Goal: Information Seeking & Learning: Check status

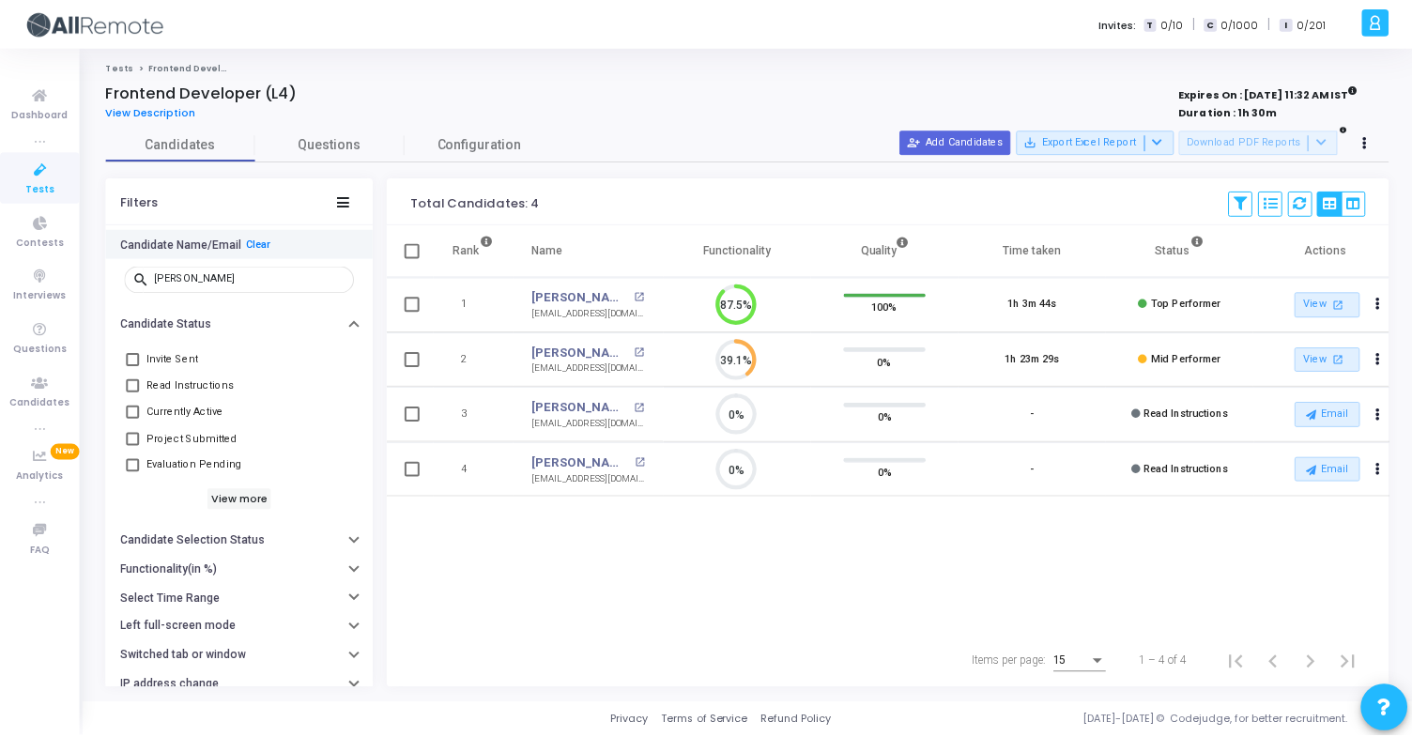
scroll to position [39, 48]
click at [63, 236] on link "Contests" at bounding box center [40, 231] width 80 height 52
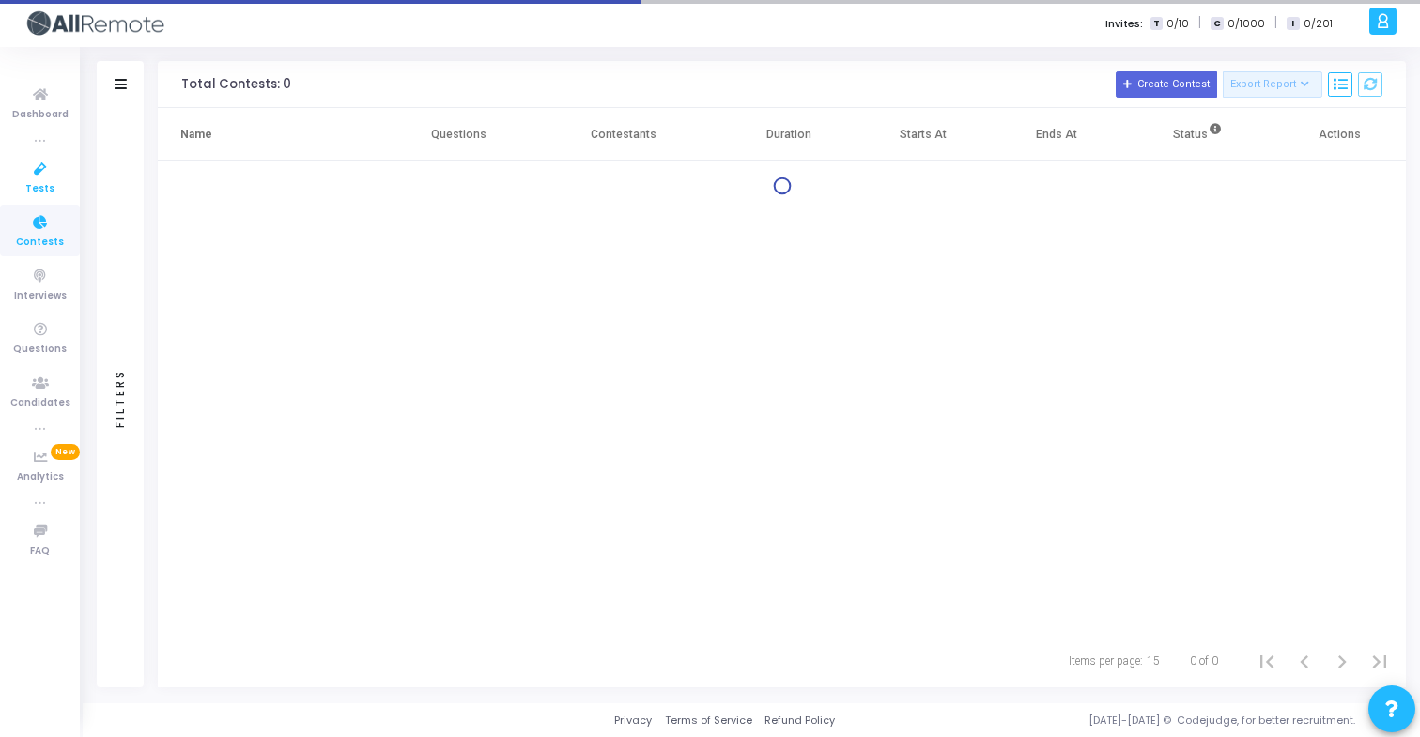
click at [53, 180] on icon at bounding box center [40, 169] width 39 height 23
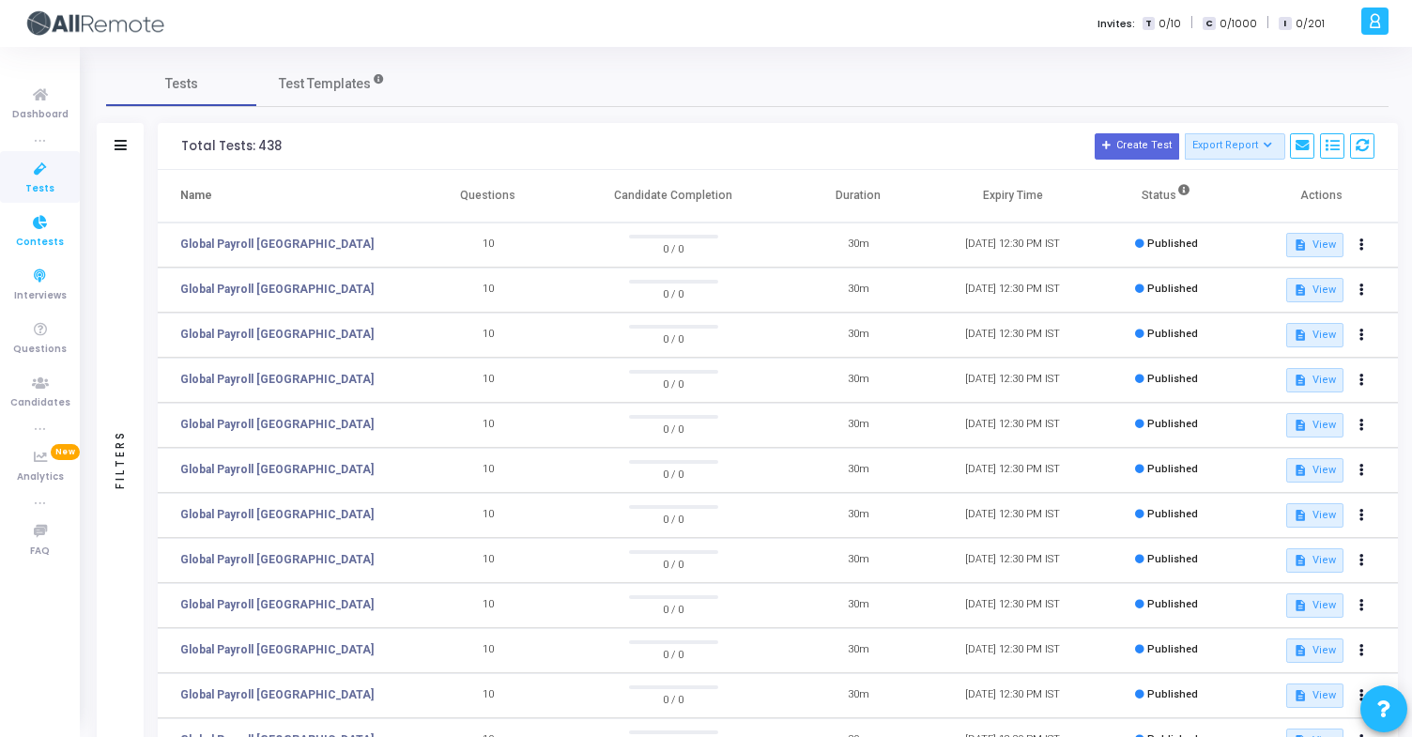
click at [66, 254] on link "Contests" at bounding box center [40, 231] width 80 height 52
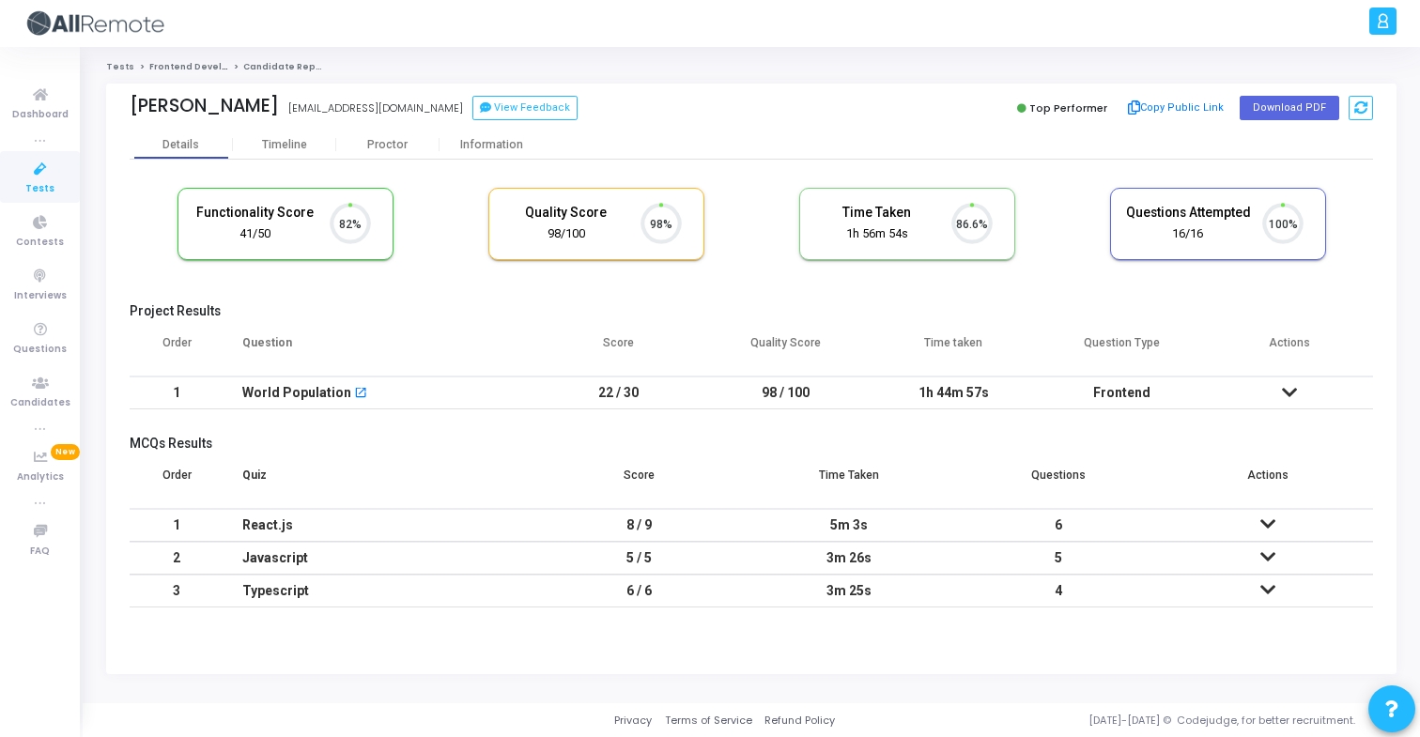
scroll to position [39, 48]
click at [516, 149] on div "Information" at bounding box center [490, 145] width 103 height 14
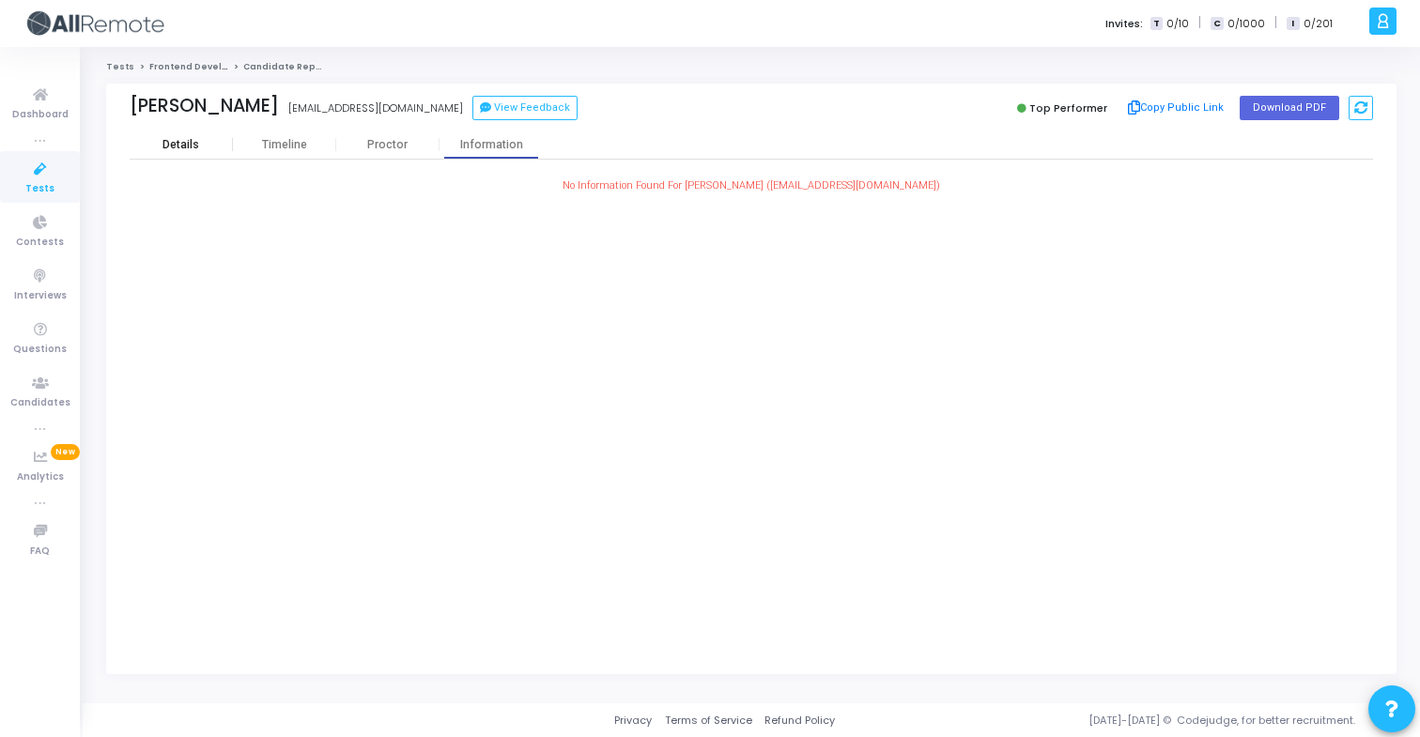
click at [210, 155] on div "Details" at bounding box center [181, 145] width 103 height 28
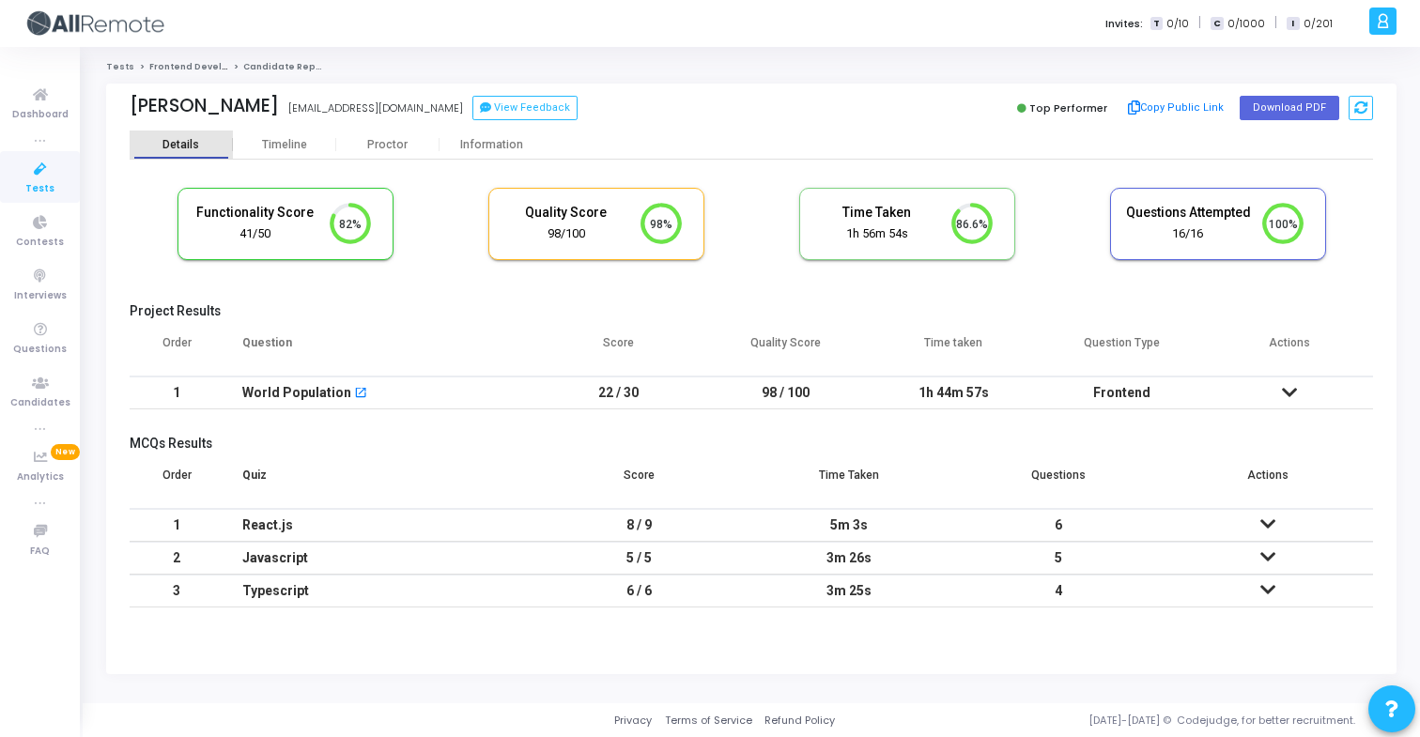
scroll to position [39, 48]
